Goal: Navigation & Orientation: Find specific page/section

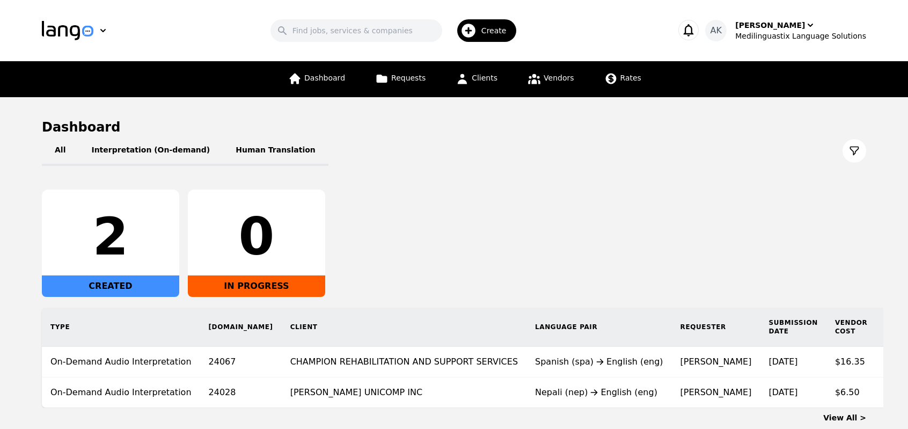
click at [720, 270] on div "2 CREATED 0 IN PROGRESS" at bounding box center [454, 242] width 824 height 107
click at [785, 32] on div "Medilinguastix Language Solutions" at bounding box center [800, 36] width 131 height 11
click at [615, 172] on div "All Interpretation (On-demand) Human Translation 2 CREATED 0 IN PROGRESS Type […" at bounding box center [454, 272] width 824 height 272
click at [330, 84] on link "Dashboard" at bounding box center [317, 79] width 70 height 36
click at [393, 77] on link "Requests" at bounding box center [400, 79] width 63 height 36
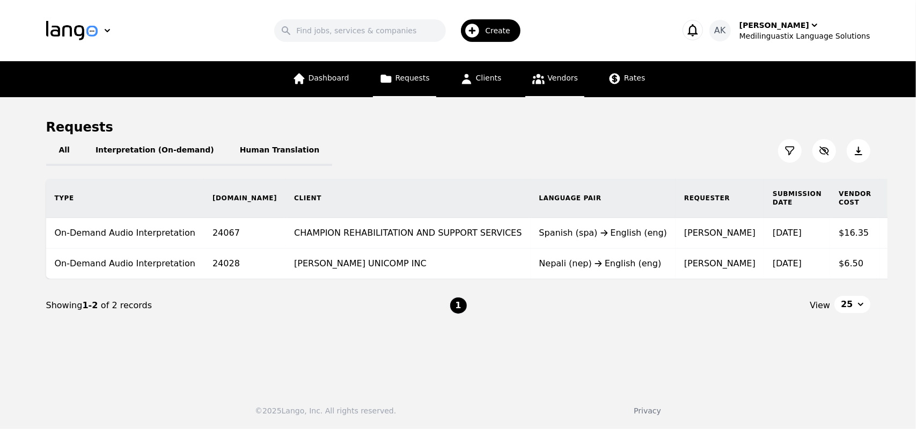
click at [527, 82] on link "Vendors" at bounding box center [554, 79] width 59 height 36
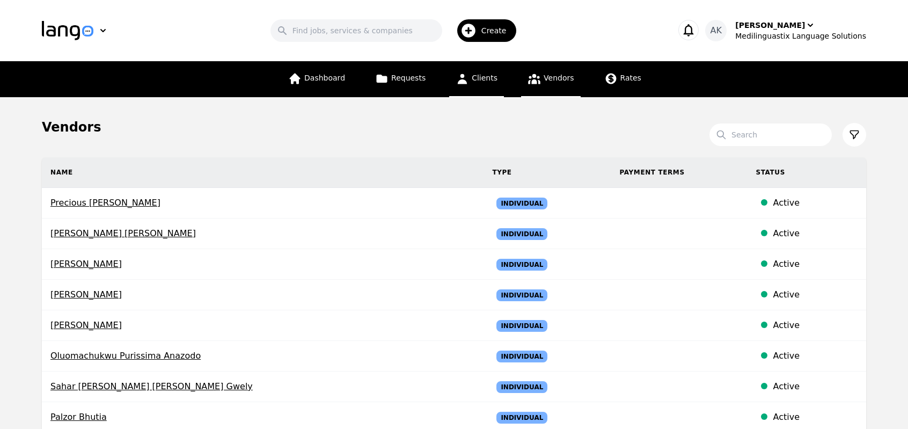
click at [475, 82] on span "Clients" at bounding box center [485, 77] width 26 height 9
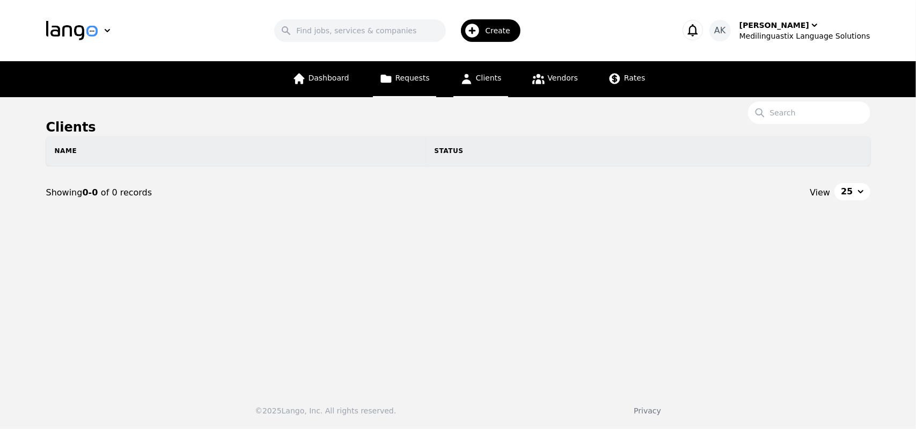
click at [398, 82] on link "Requests" at bounding box center [404, 79] width 63 height 36
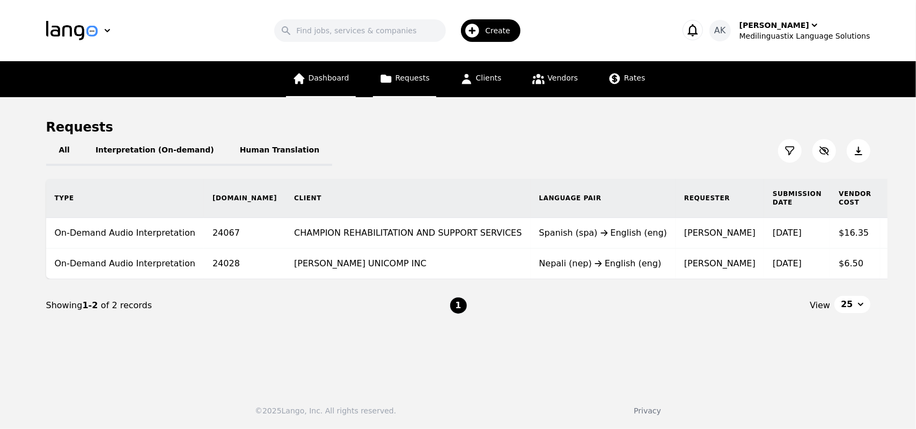
click at [343, 89] on link "Dashboard" at bounding box center [321, 79] width 70 height 36
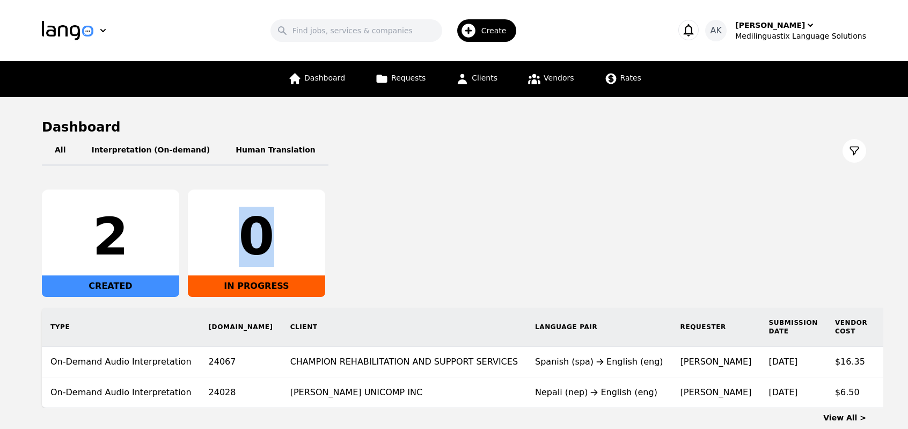
drag, startPoint x: 239, startPoint y: 244, endPoint x: 289, endPoint y: 244, distance: 49.4
click at [289, 244] on div "0" at bounding box center [256, 237] width 120 height 52
click at [417, 217] on div "2 CREATED 0 IN PROGRESS" at bounding box center [454, 242] width 824 height 107
click at [778, 31] on div "Medilinguastix Language Solutions" at bounding box center [800, 36] width 131 height 11
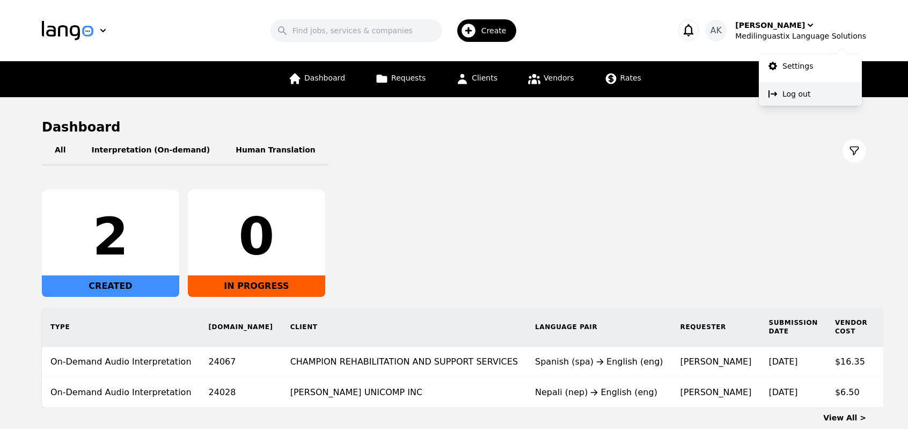
click at [787, 94] on p "Log out" at bounding box center [796, 94] width 28 height 11
